Goal: Task Accomplishment & Management: Manage account settings

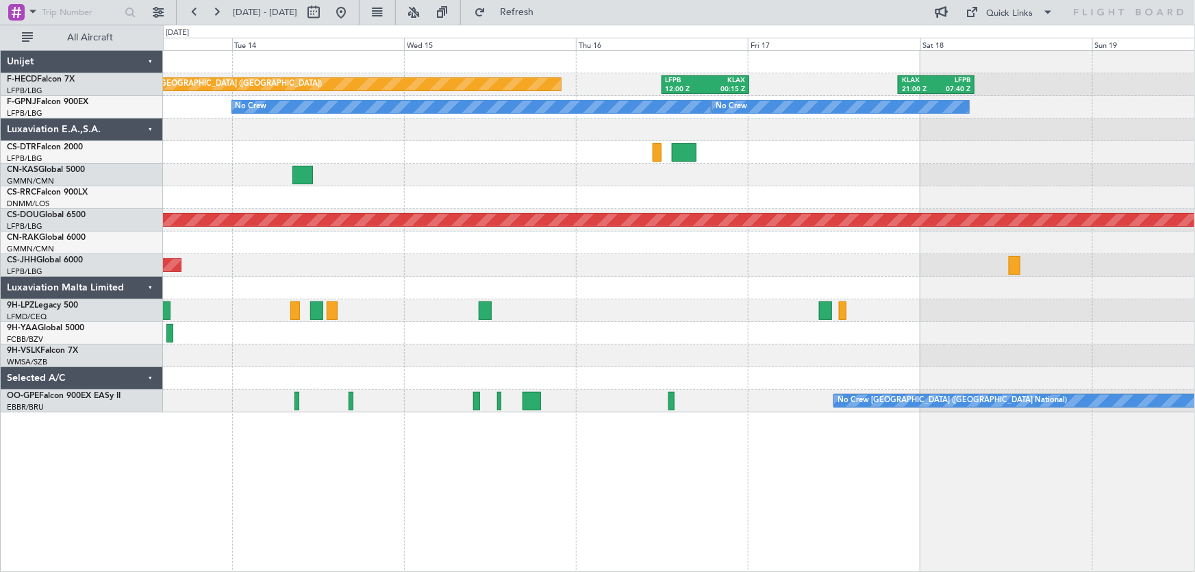
click at [868, 182] on div "Planned Maint [GEOGRAPHIC_DATA] ([GEOGRAPHIC_DATA]) LFPB 12:00 Z KLAX 00:15 Z K…" at bounding box center [679, 232] width 1032 height 362
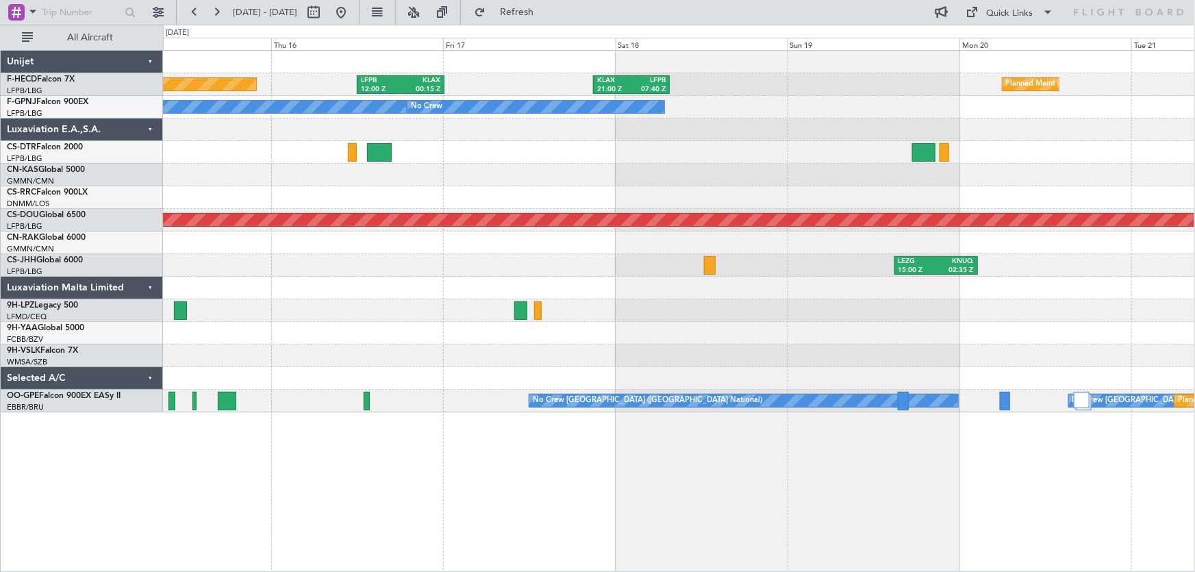
click at [671, 171] on div "Planned Maint [GEOGRAPHIC_DATA] ([GEOGRAPHIC_DATA]) LFPB 12:00 Z KLAX 00:15 Z K…" at bounding box center [679, 232] width 1032 height 362
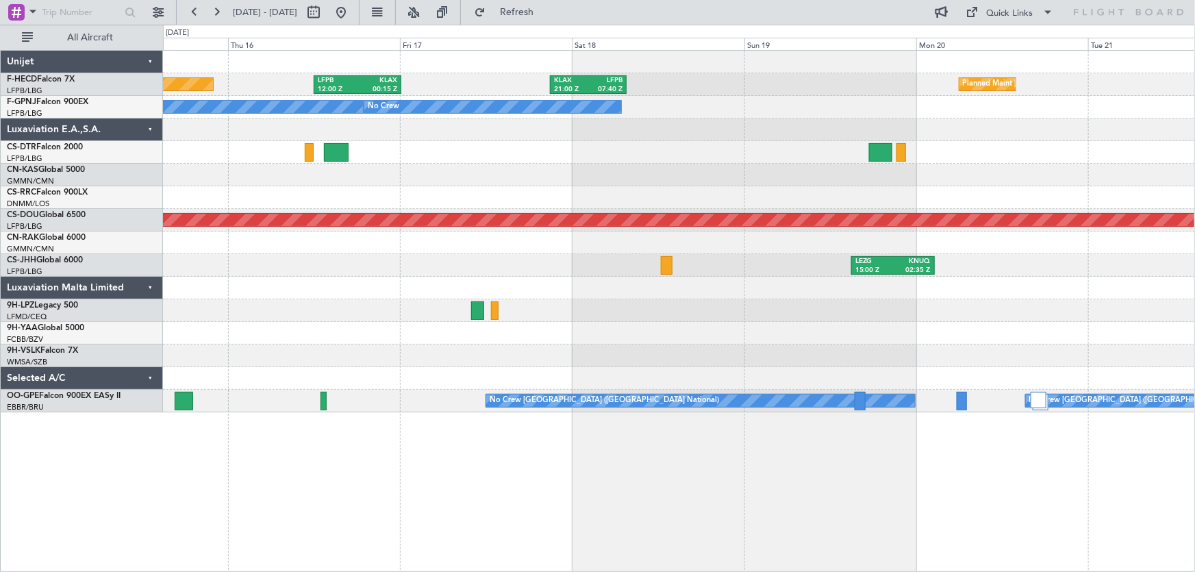
click at [725, 106] on div "Planned Maint [GEOGRAPHIC_DATA] ([GEOGRAPHIC_DATA]) Planned Maint [GEOGRAPHIC_D…" at bounding box center [679, 232] width 1032 height 362
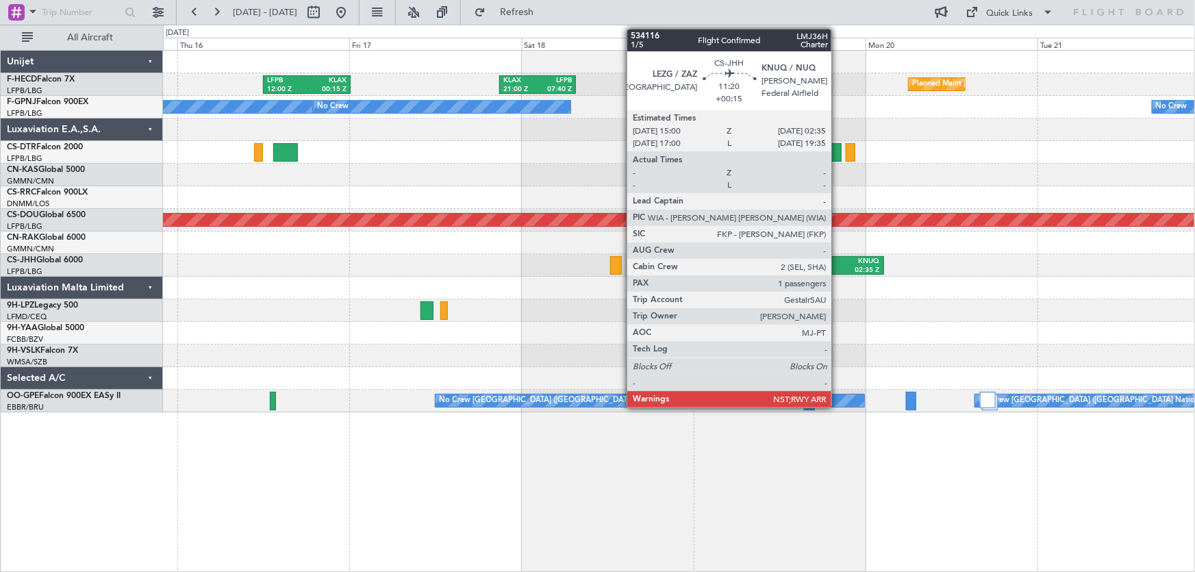
click at [838, 264] on div "LEZG" at bounding box center [824, 262] width 38 height 10
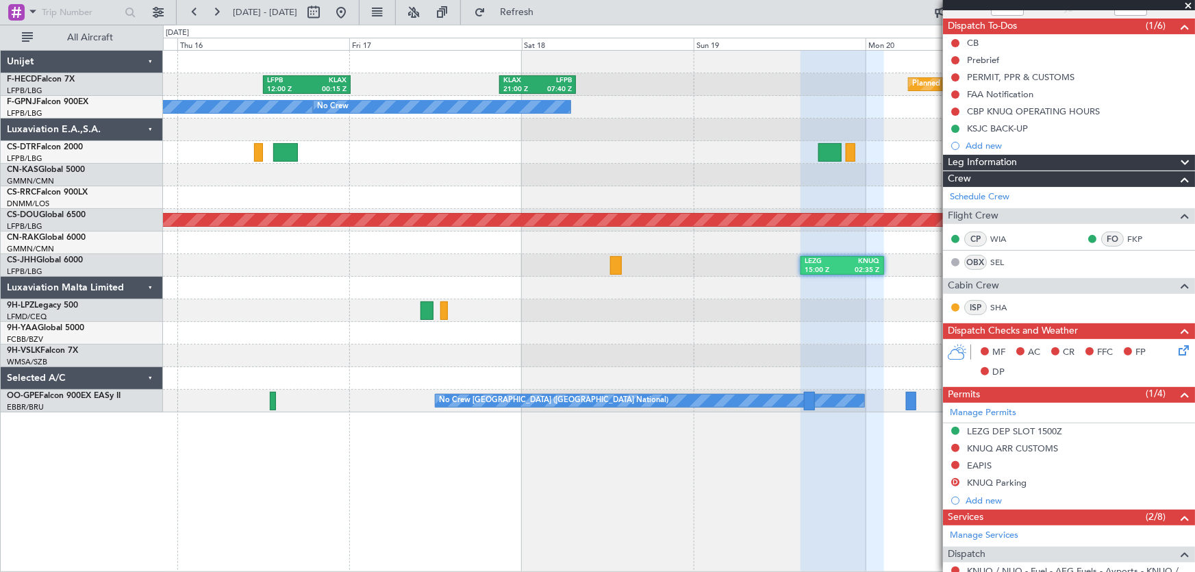
scroll to position [94, 0]
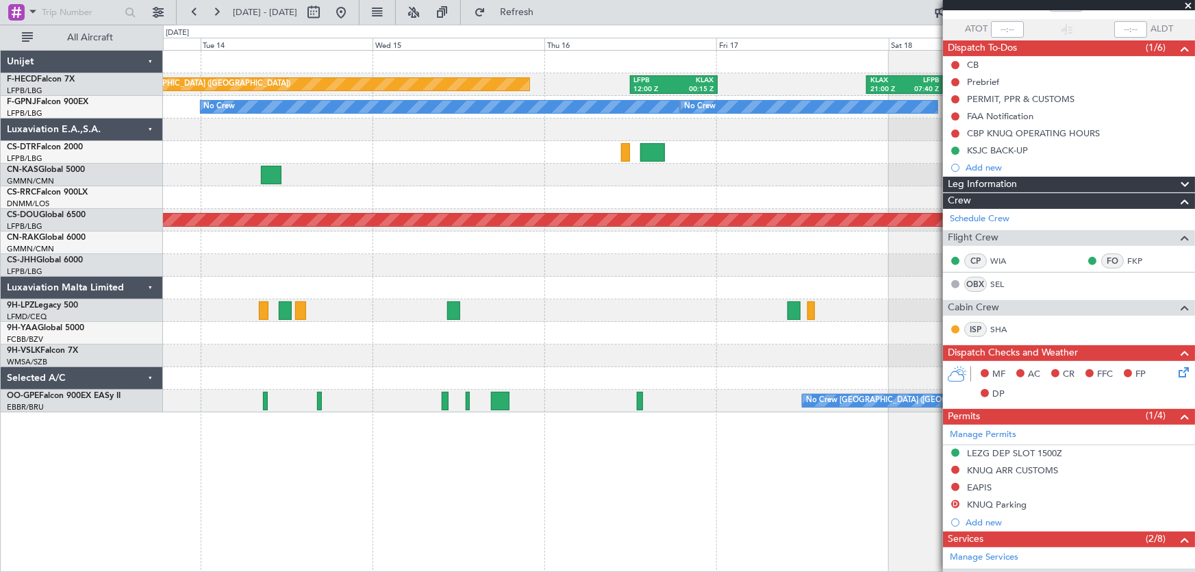
click at [731, 274] on div "LFPB 12:00 Z KLAX 00:15 Z KLAX 21:00 Z LFPB 07:40 Z Planned Maint [GEOGRAPHIC_D…" at bounding box center [679, 232] width 1032 height 362
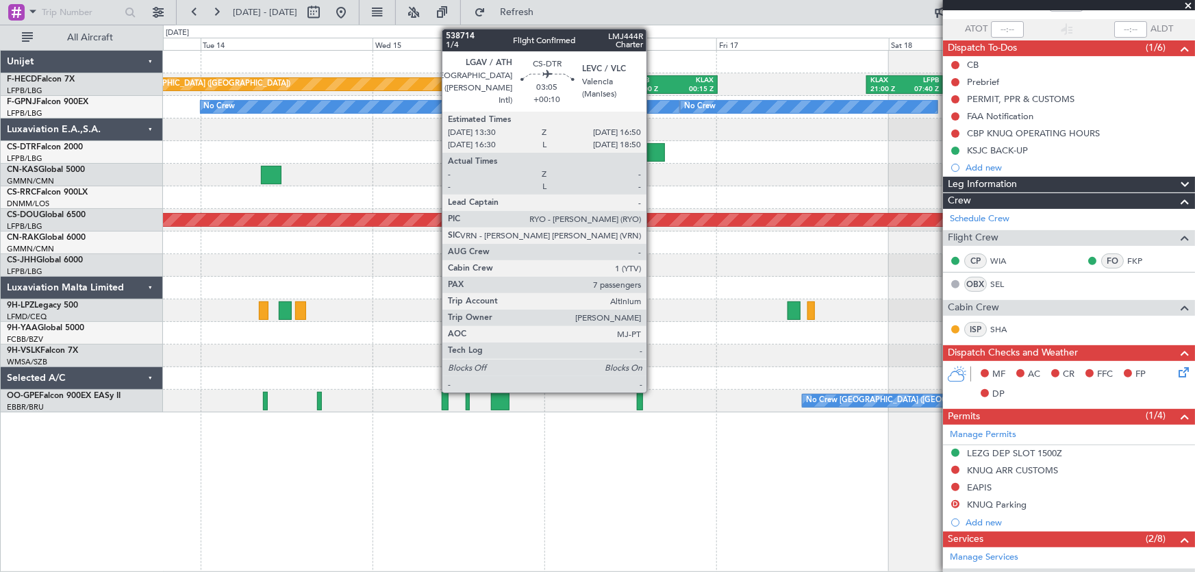
click at [653, 151] on div at bounding box center [652, 152] width 24 height 18
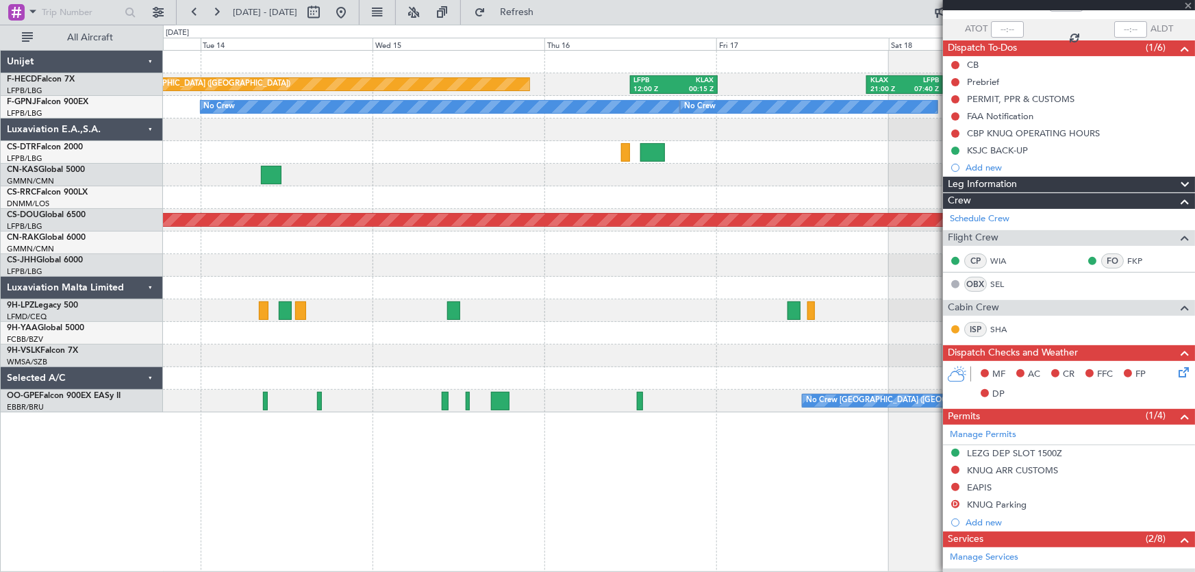
type input "+00:10"
type input "7"
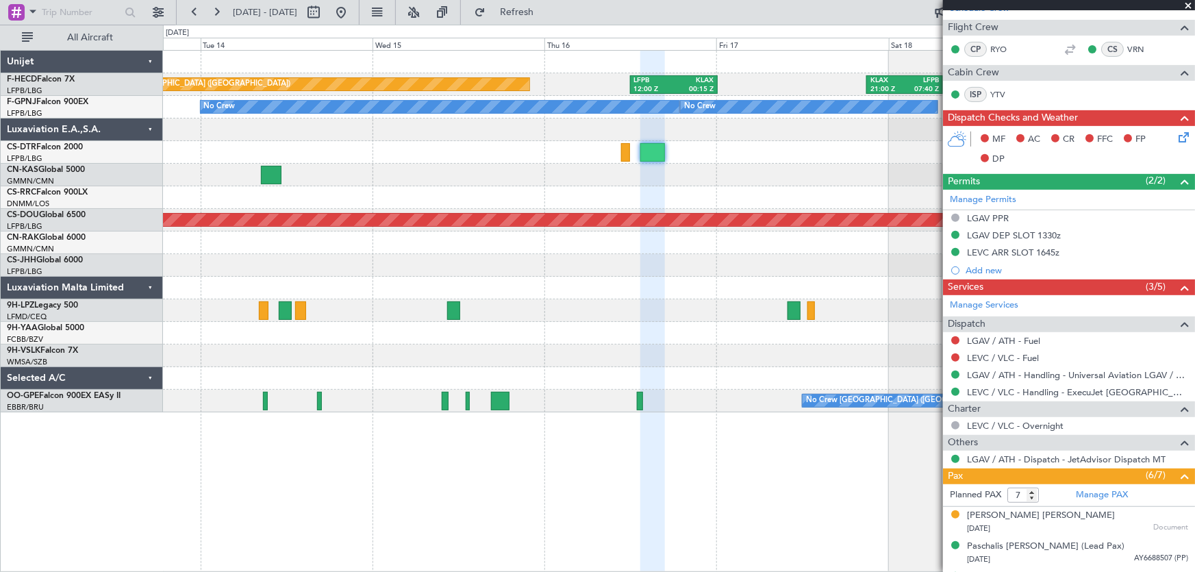
scroll to position [0, 0]
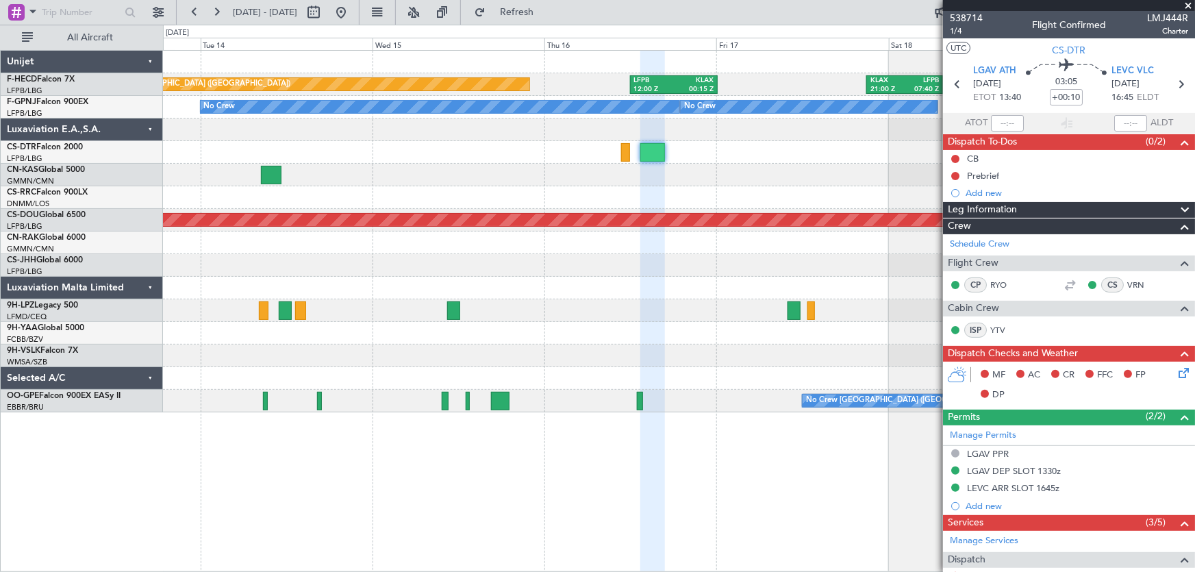
click at [364, 184] on div at bounding box center [679, 175] width 1032 height 23
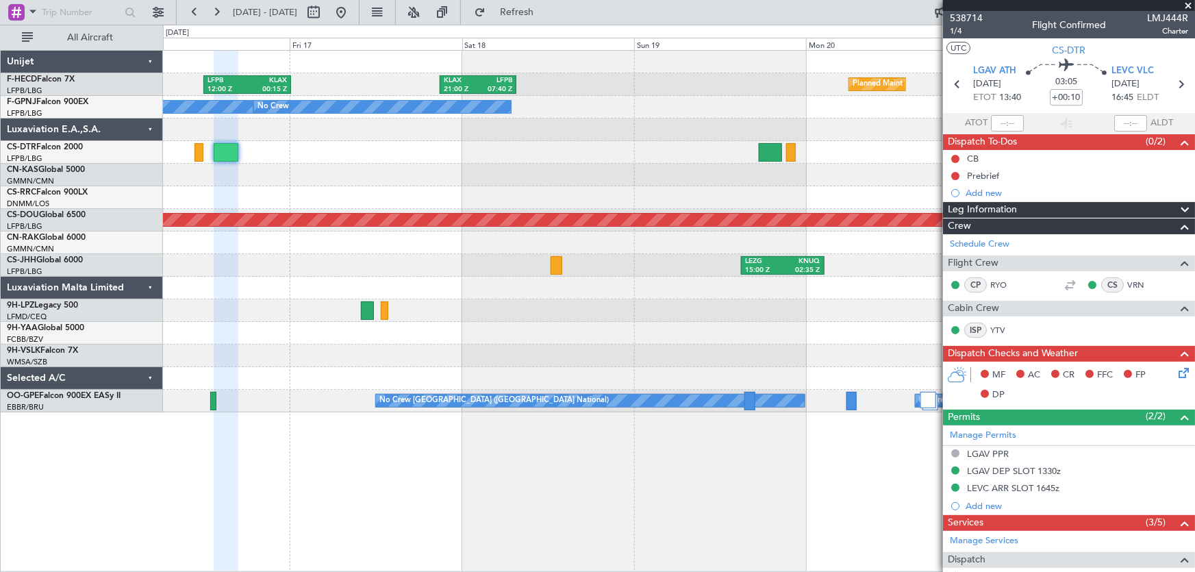
click at [458, 197] on div "LFPB 12:00 Z KLAX 00:15 Z KLAX 21:00 Z LFPB 07:40 Z Planned Maint [GEOGRAPHIC_D…" at bounding box center [679, 232] width 1032 height 362
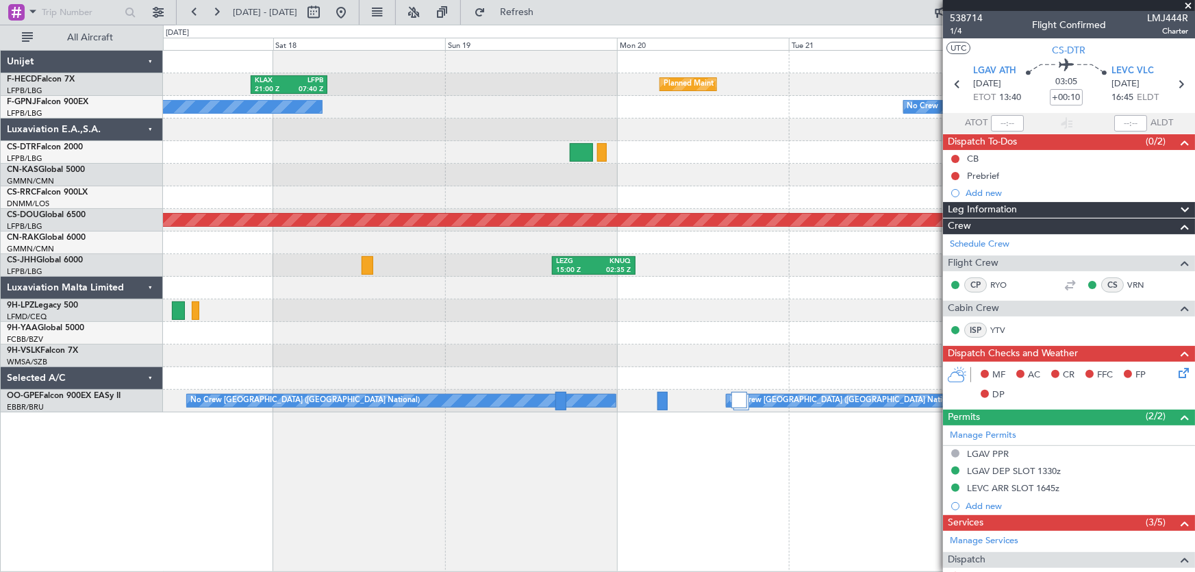
click at [709, 143] on div "Planned Maint [GEOGRAPHIC_DATA] ([GEOGRAPHIC_DATA]) KLAX 21:00 Z LFPB 07:40 Z L…" at bounding box center [679, 232] width 1032 height 362
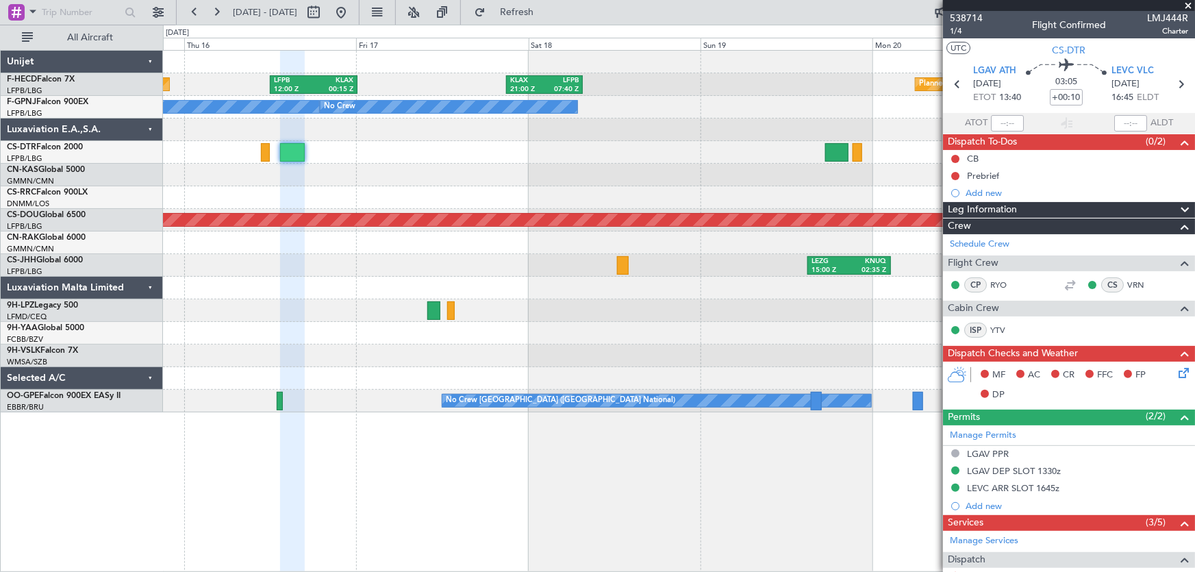
click at [593, 137] on div at bounding box center [679, 129] width 1032 height 23
click at [532, 159] on div at bounding box center [679, 152] width 1032 height 23
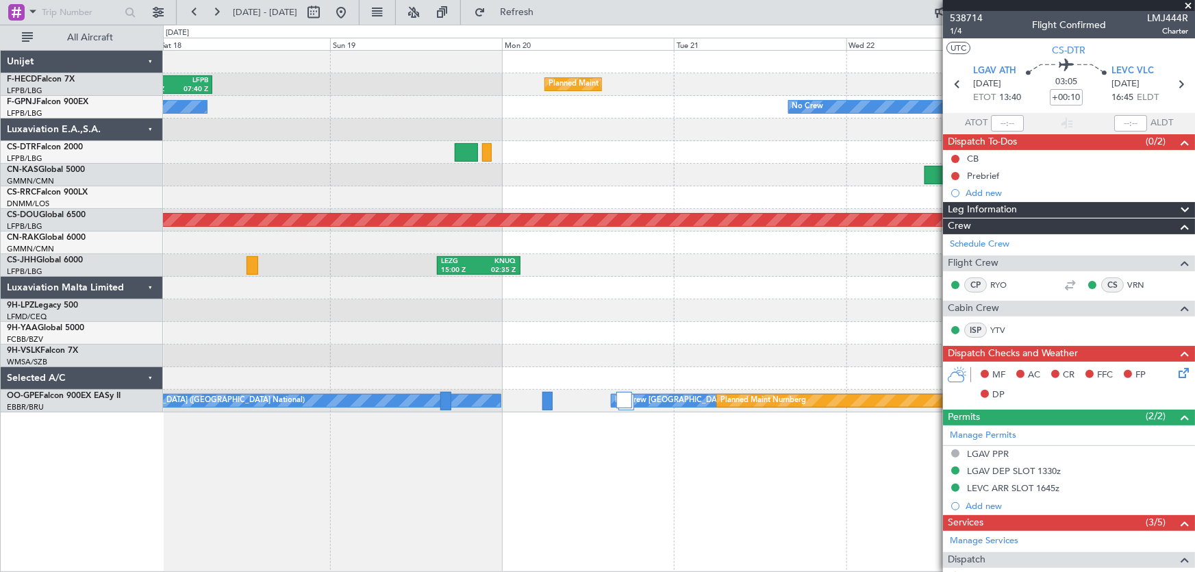
click at [260, 187] on div "Planned Maint [GEOGRAPHIC_DATA] ([GEOGRAPHIC_DATA]) KLAX 21:00 Z LFPB 07:40 Z L…" at bounding box center [679, 232] width 1032 height 362
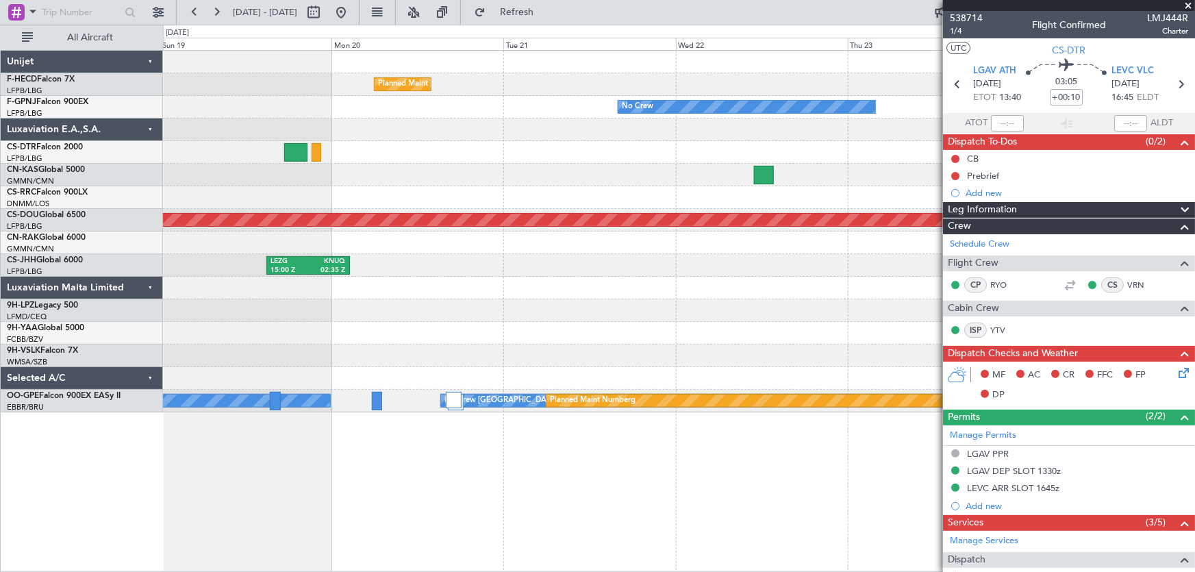
click at [147, 136] on div "Planned Maint [GEOGRAPHIC_DATA] ([GEOGRAPHIC_DATA]) KLAX 21:00 Z LFPB 07:40 Z N…" at bounding box center [597, 298] width 1195 height 547
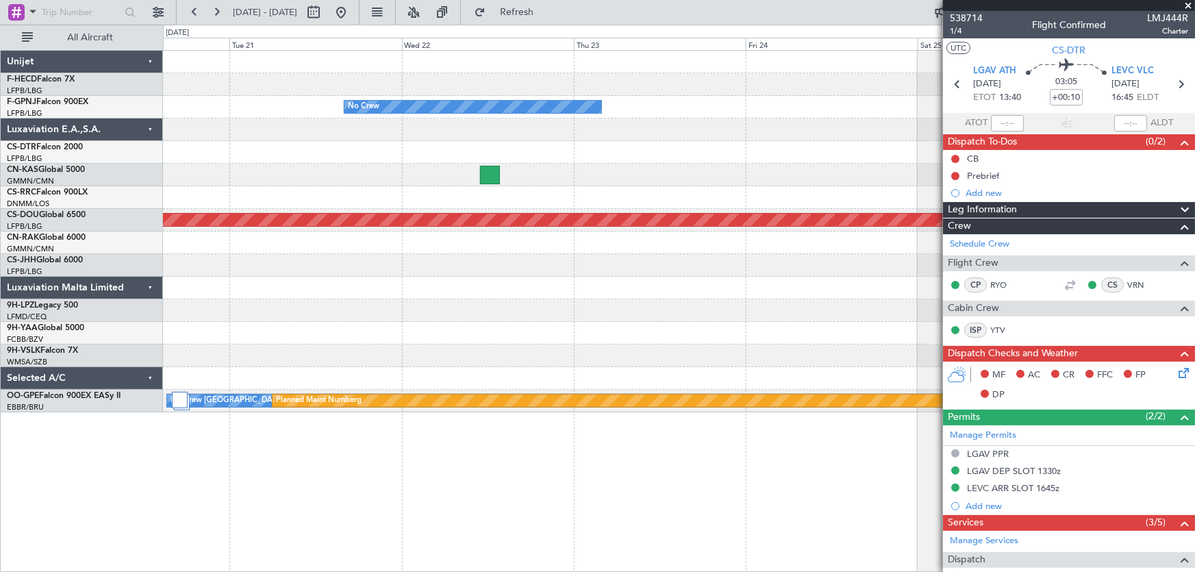
click at [425, 185] on div at bounding box center [679, 175] width 1032 height 23
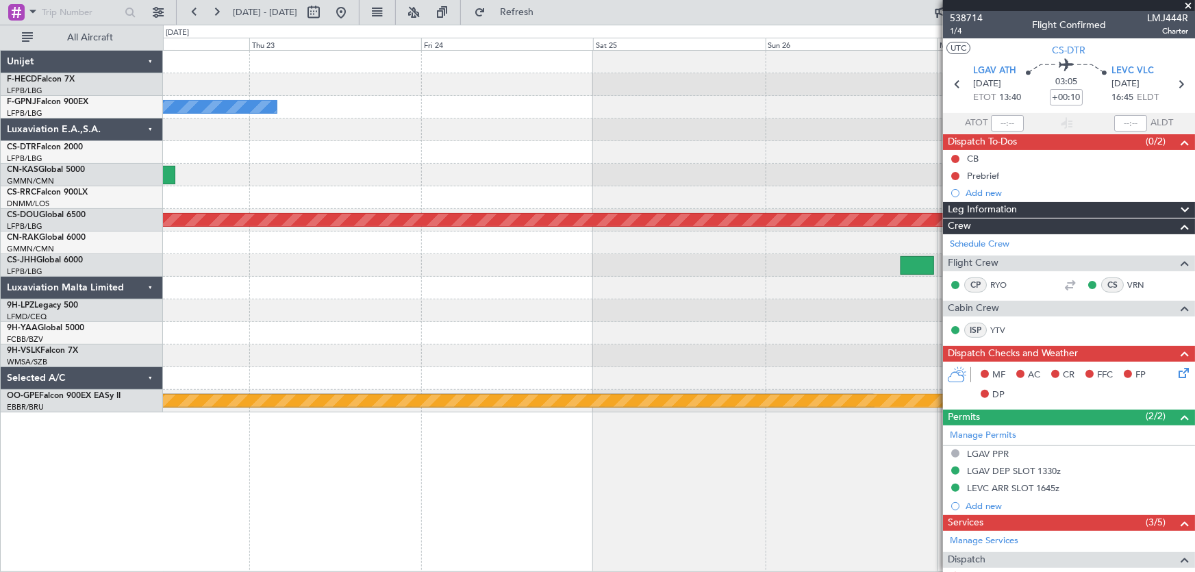
click at [385, 187] on div at bounding box center [679, 197] width 1032 height 23
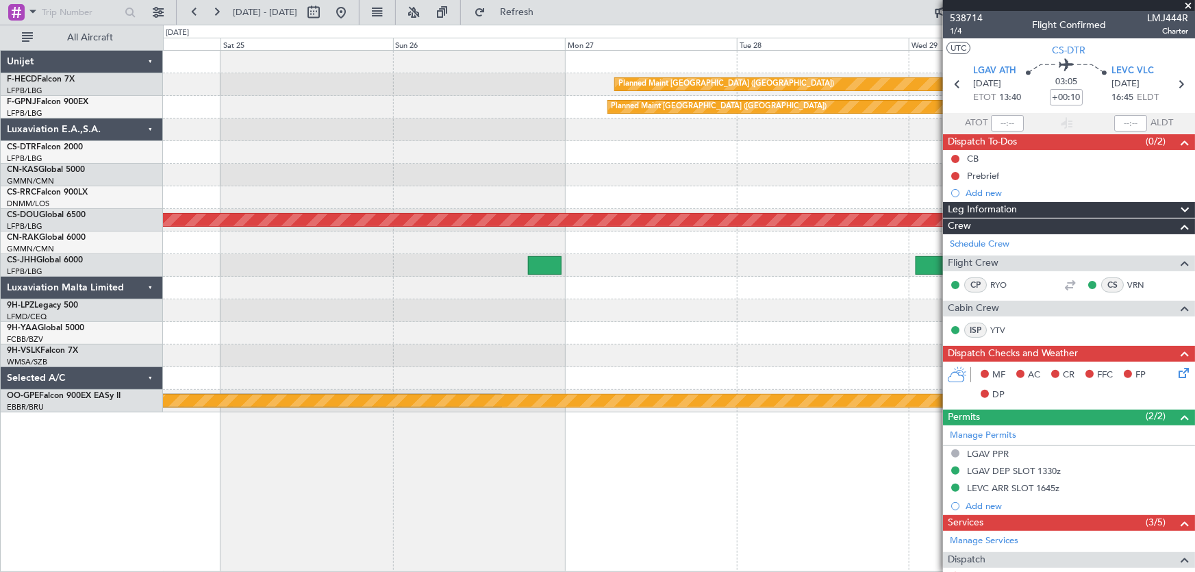
click at [404, 166] on div at bounding box center [679, 175] width 1032 height 23
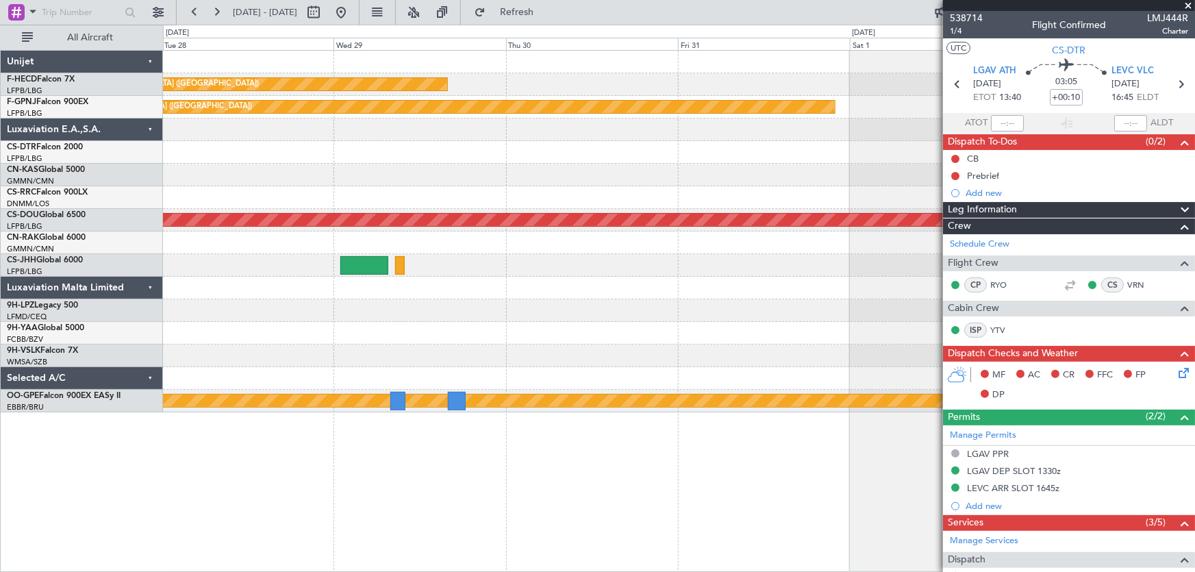
click at [459, 171] on div "Planned Maint [GEOGRAPHIC_DATA] ([GEOGRAPHIC_DATA]) Planned Maint [GEOGRAPHIC_D…" at bounding box center [679, 232] width 1032 height 362
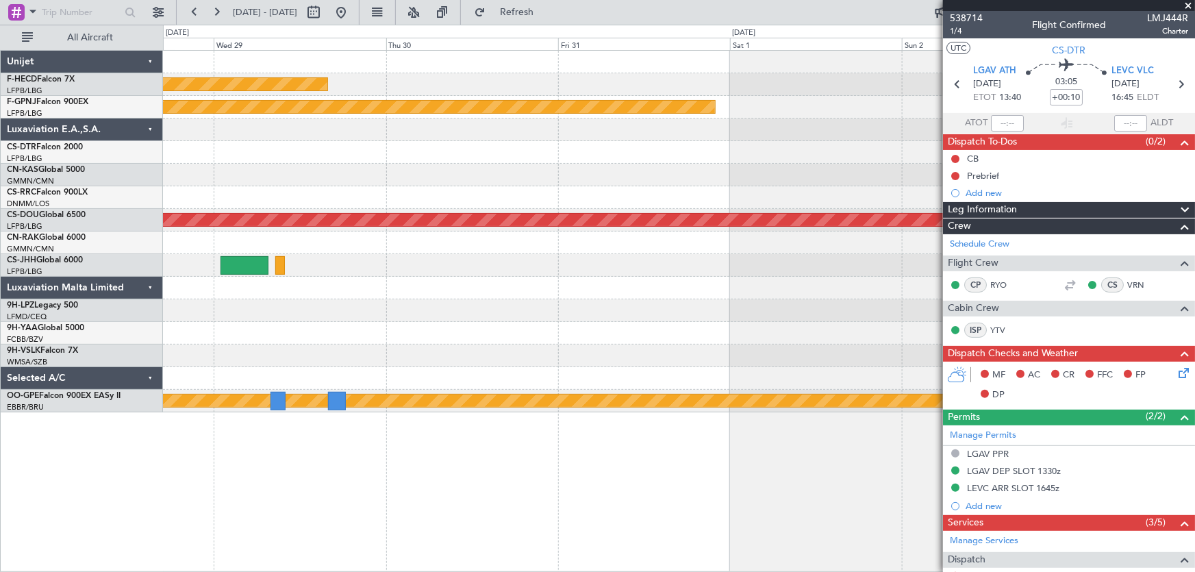
click at [438, 164] on div at bounding box center [679, 175] width 1032 height 23
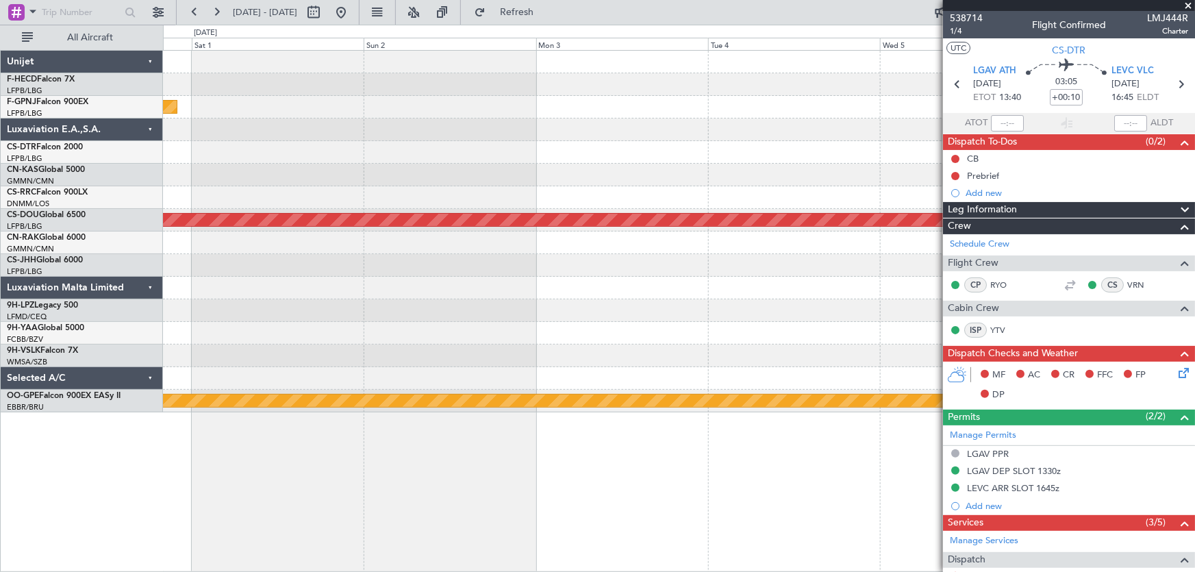
click at [531, 172] on div "Planned Maint [GEOGRAPHIC_DATA] ([GEOGRAPHIC_DATA]) Planned Maint [GEOGRAPHIC_D…" at bounding box center [679, 232] width 1032 height 362
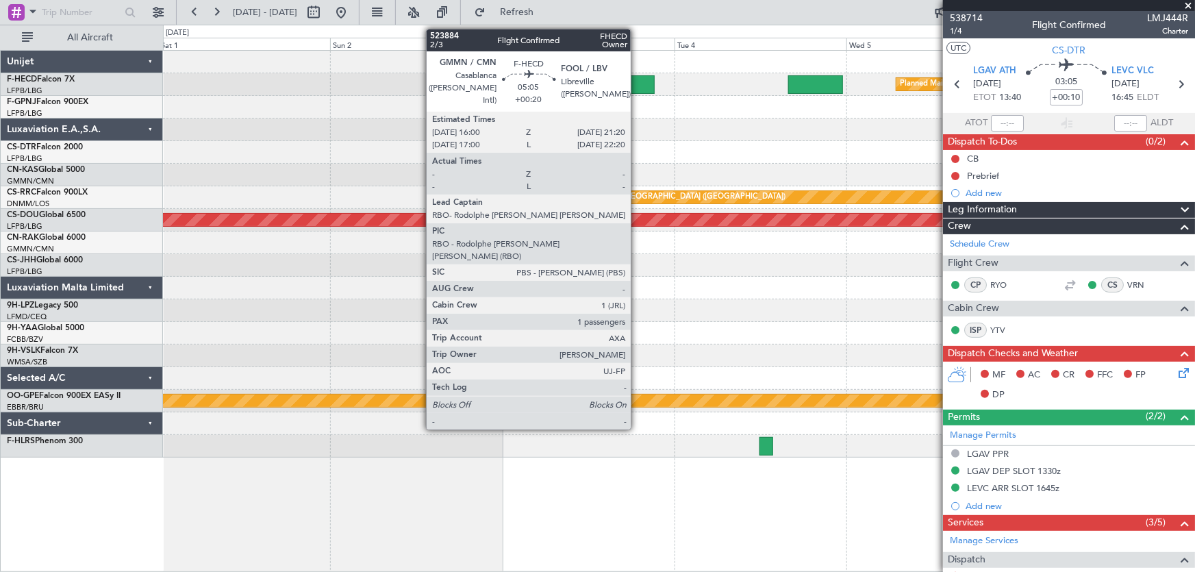
click at [637, 85] on div at bounding box center [635, 84] width 38 height 18
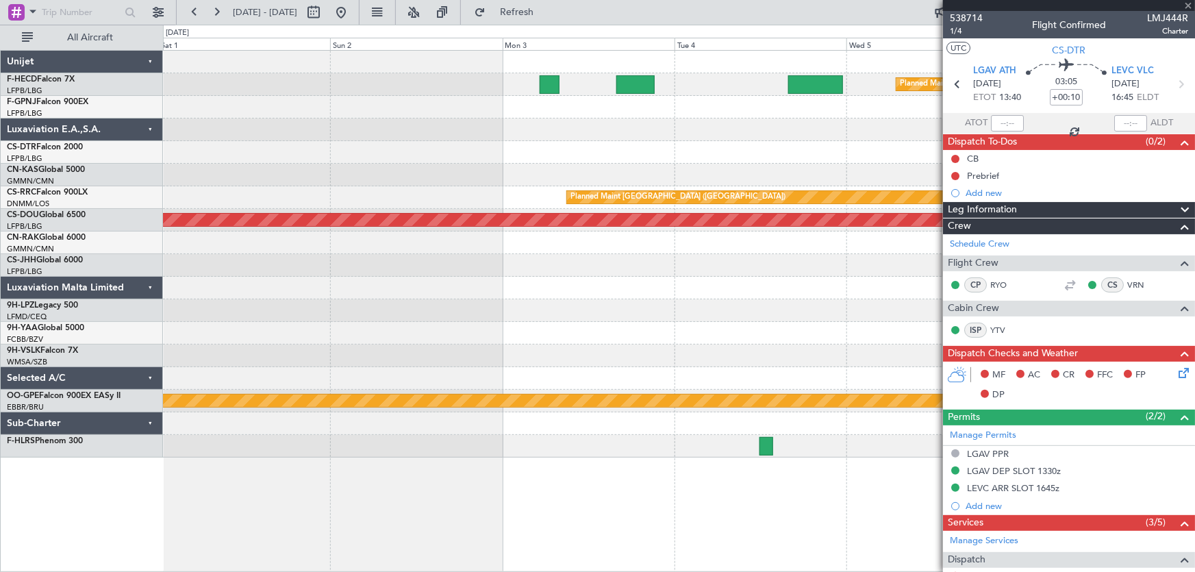
type input "+00:20"
type input "1"
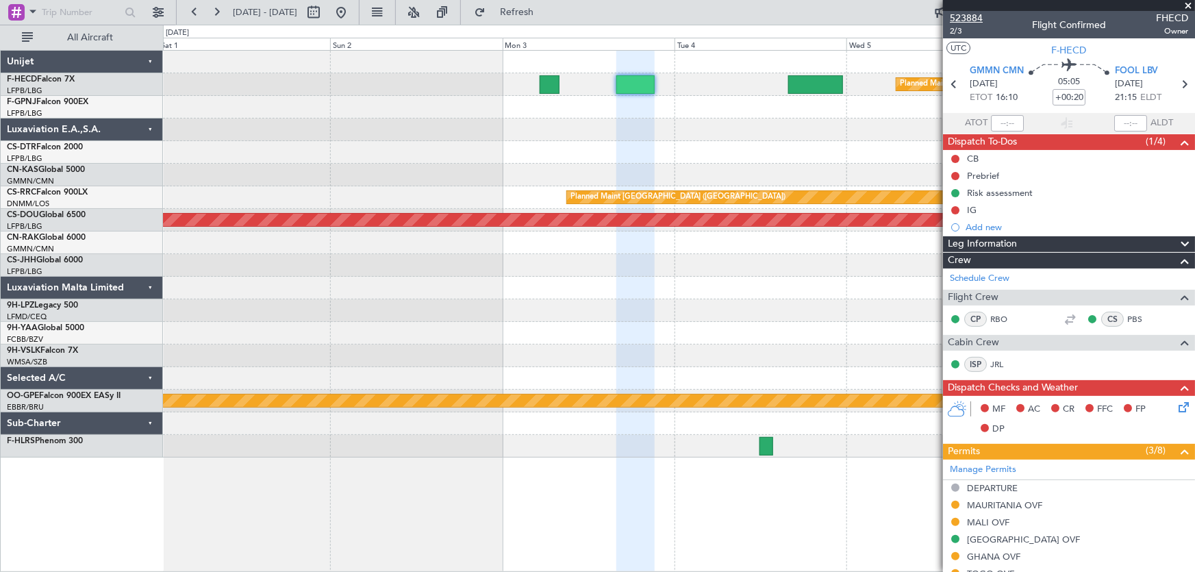
click at [964, 12] on span "523884" at bounding box center [966, 18] width 33 height 14
click at [352, 14] on button at bounding box center [341, 12] width 22 height 22
